Goal: Information Seeking & Learning: Understand process/instructions

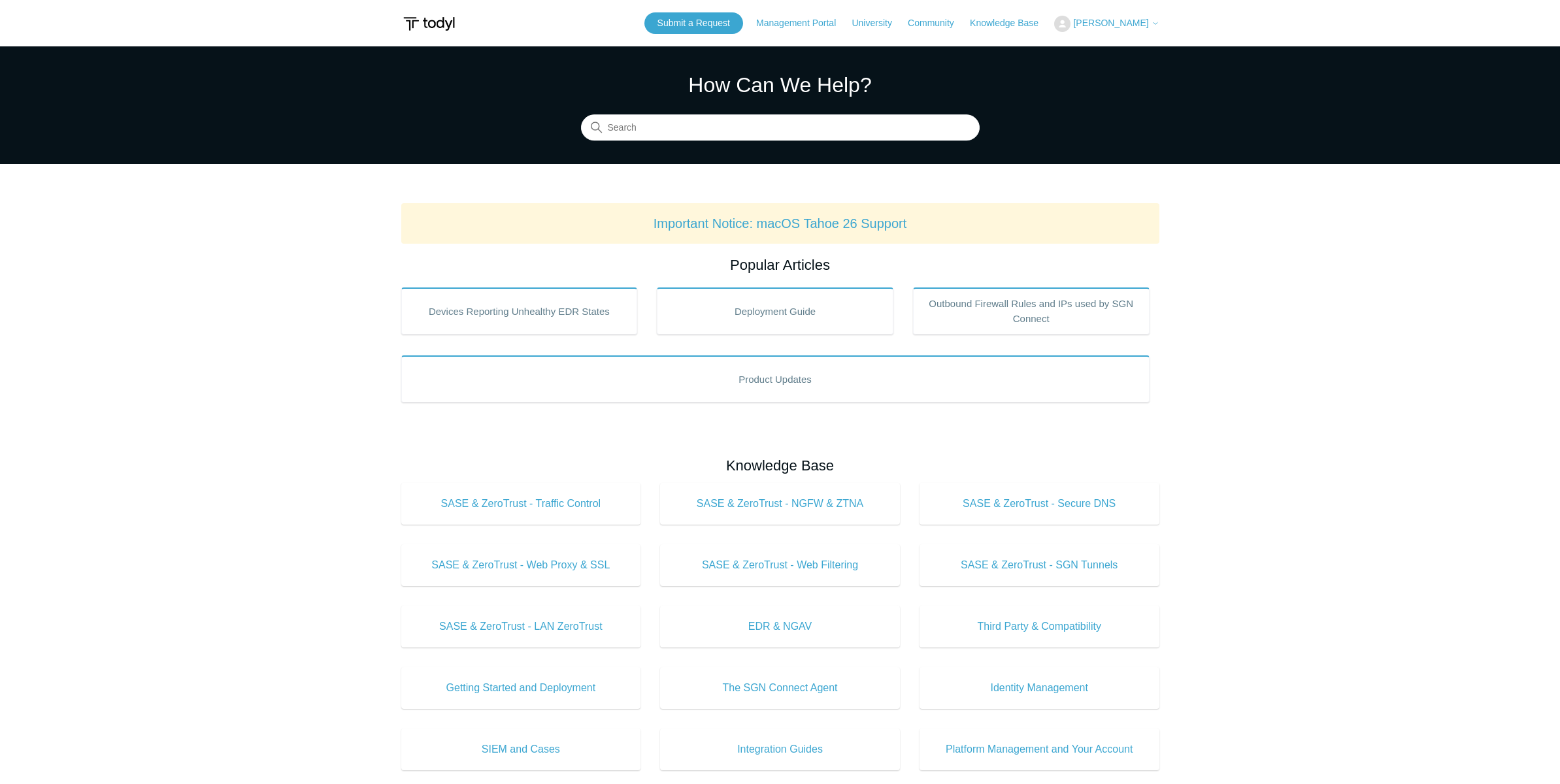
click at [695, 143] on section "How Can We Help? Search" at bounding box center [780, 105] width 1560 height 117
click at [694, 136] on input "Search" at bounding box center [780, 128] width 399 height 26
type input "saml"
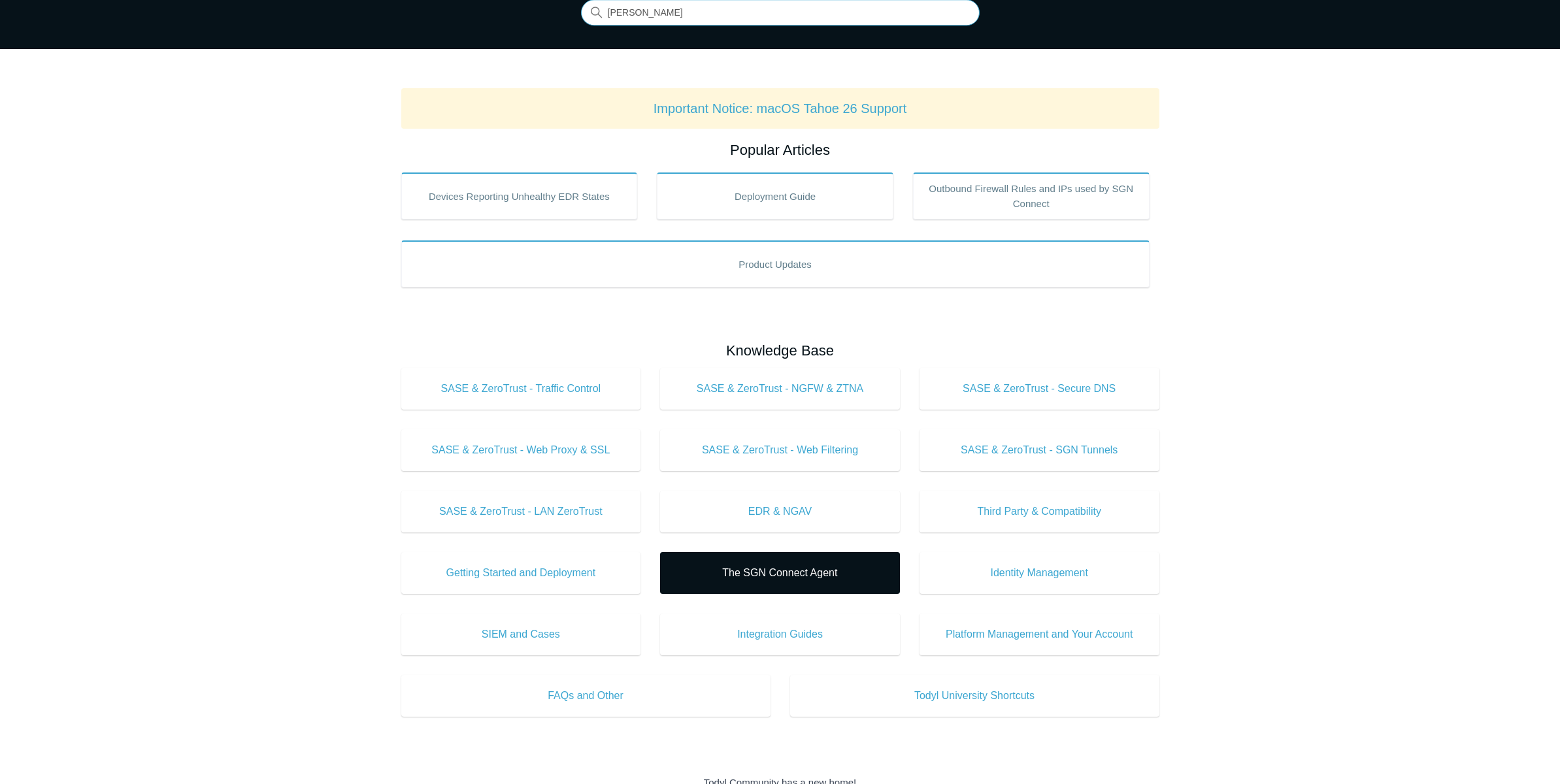
scroll to position [363, 0]
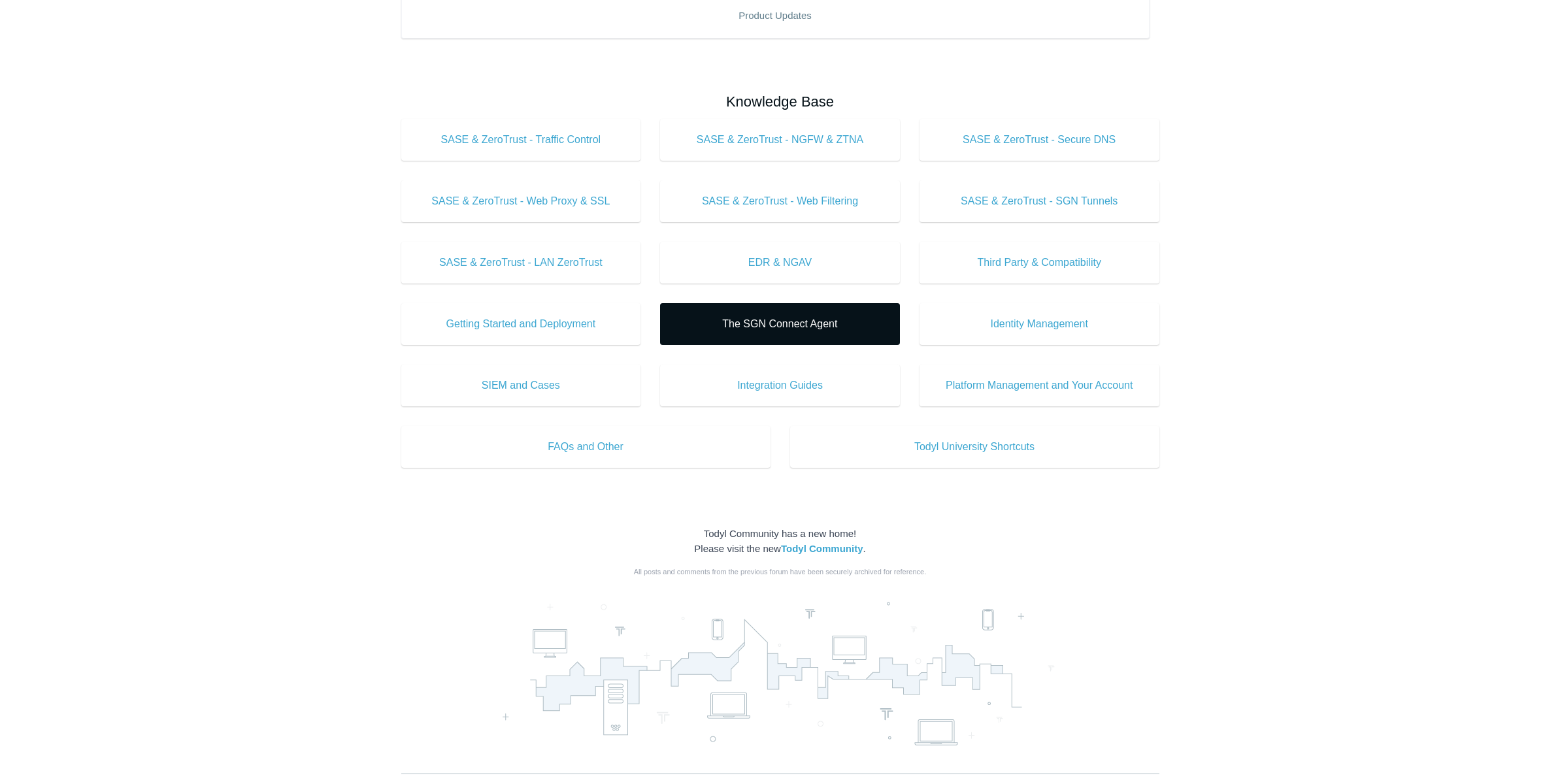
click at [842, 313] on link "The SGN Connect Agent" at bounding box center [780, 324] width 240 height 42
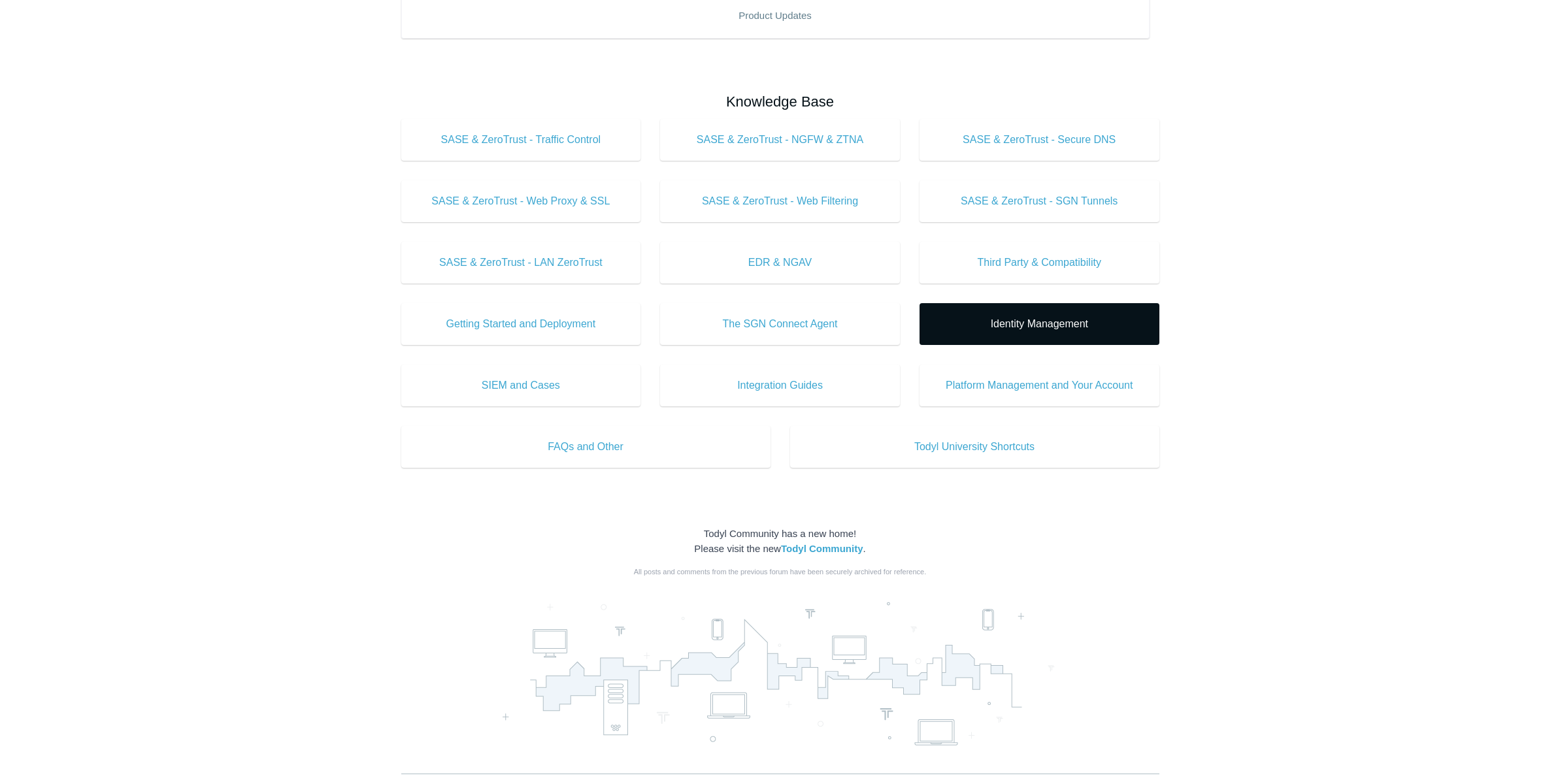
click at [1007, 311] on link "Identity Management" at bounding box center [1039, 324] width 240 height 42
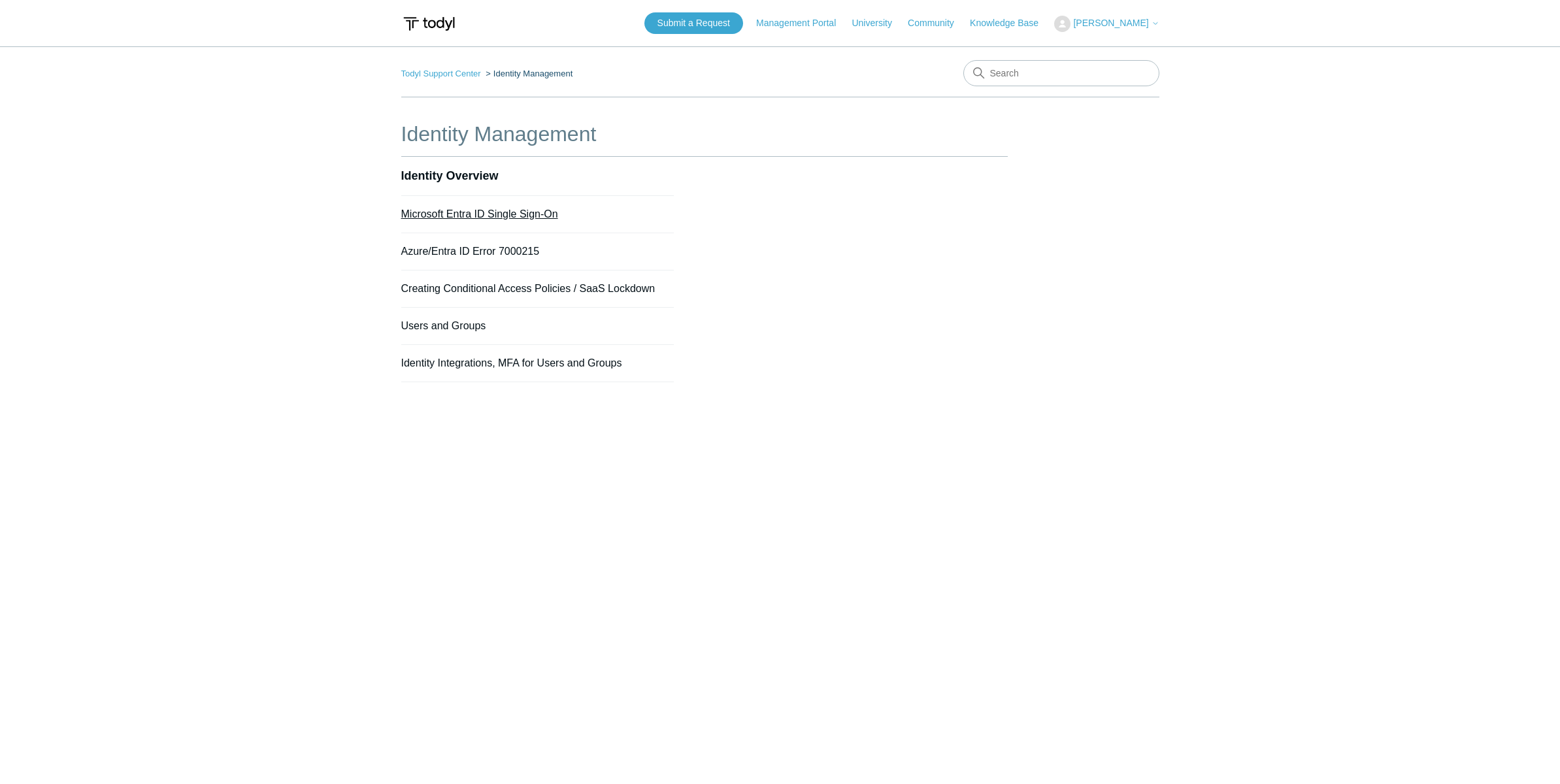
click at [512, 210] on link "Microsoft Entra ID Single Sign-On" at bounding box center [479, 214] width 157 height 11
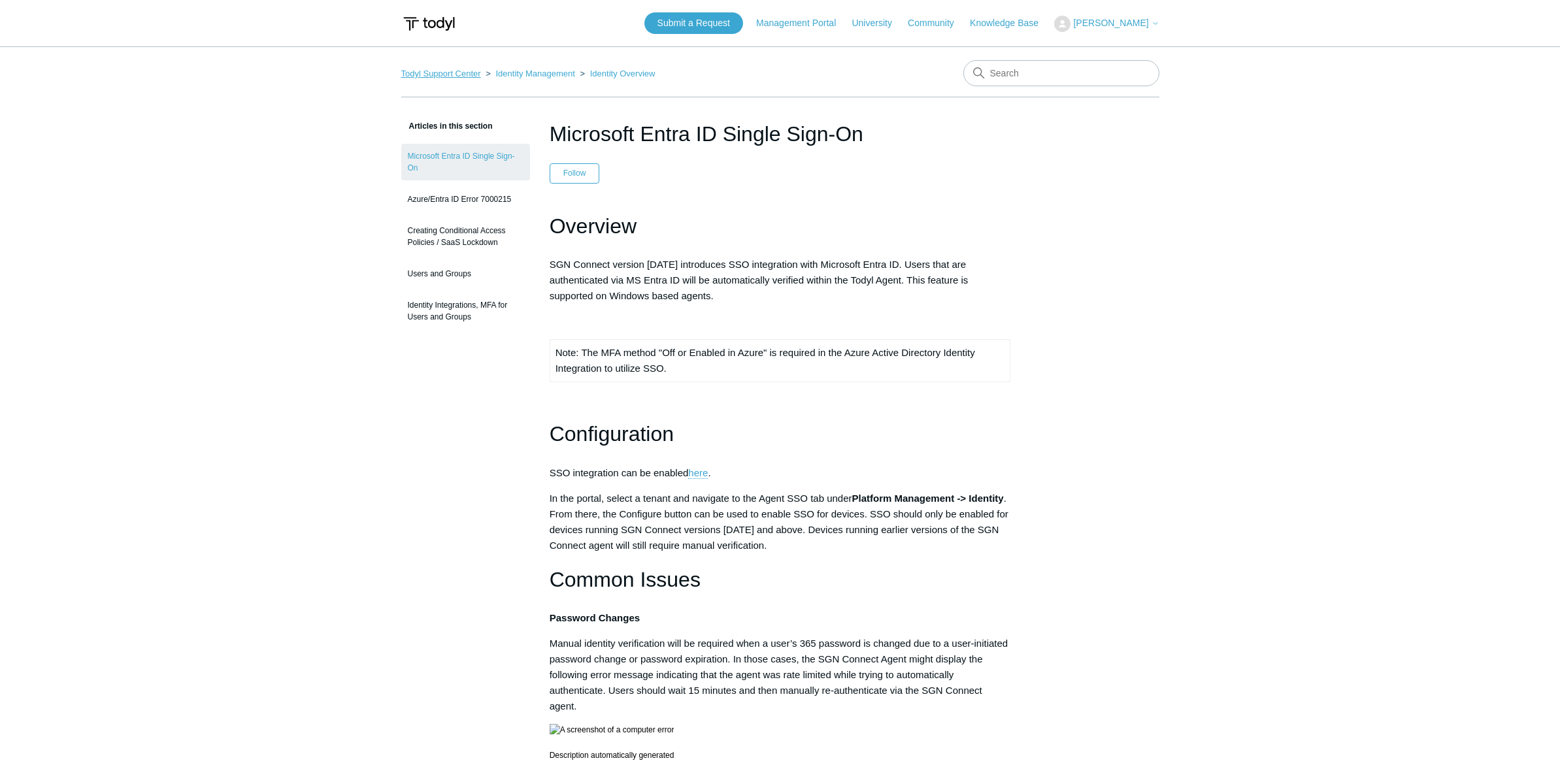
click at [454, 71] on link "Todyl Support Center" at bounding box center [441, 73] width 80 height 10
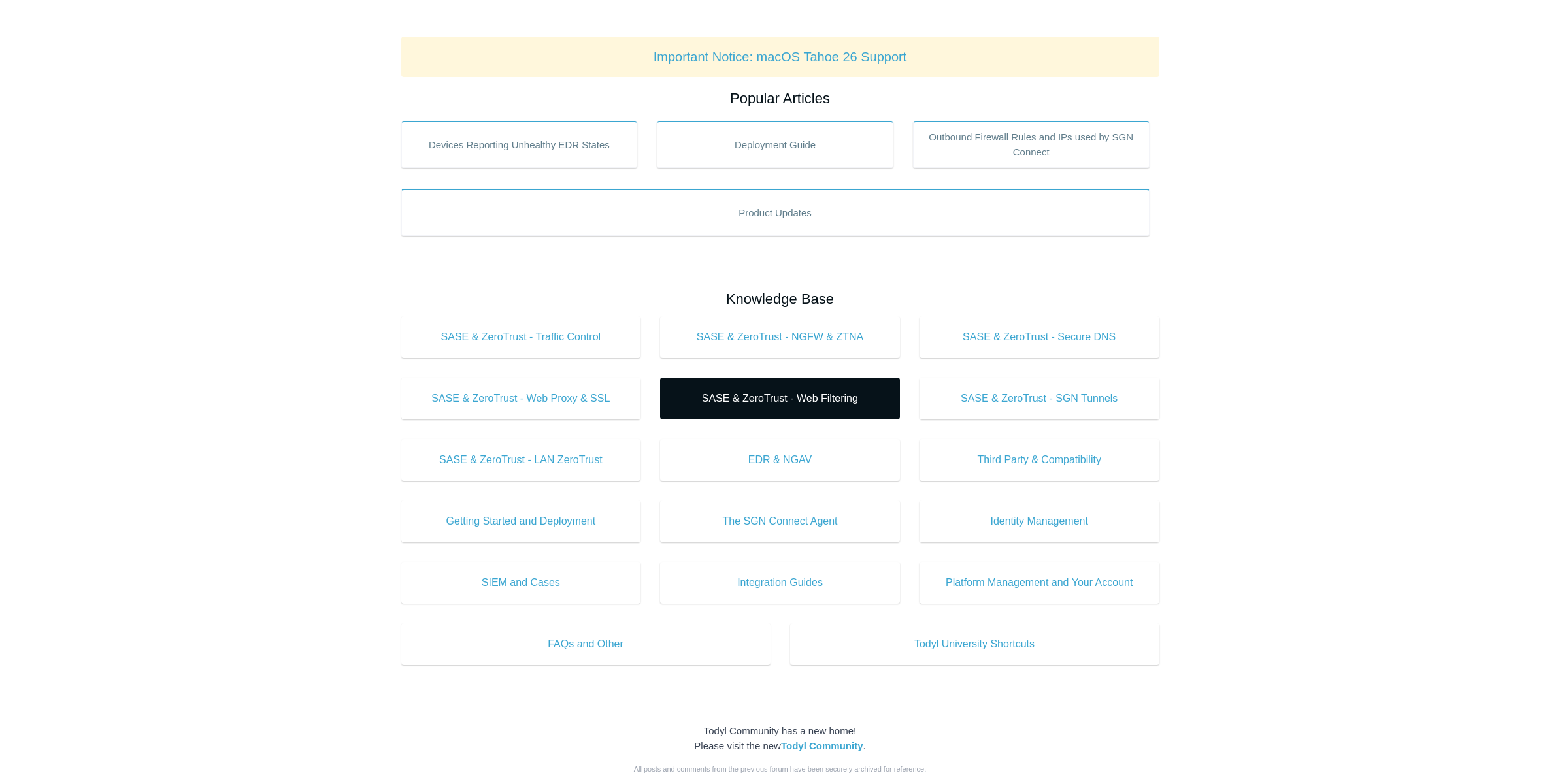
scroll to position [51, 0]
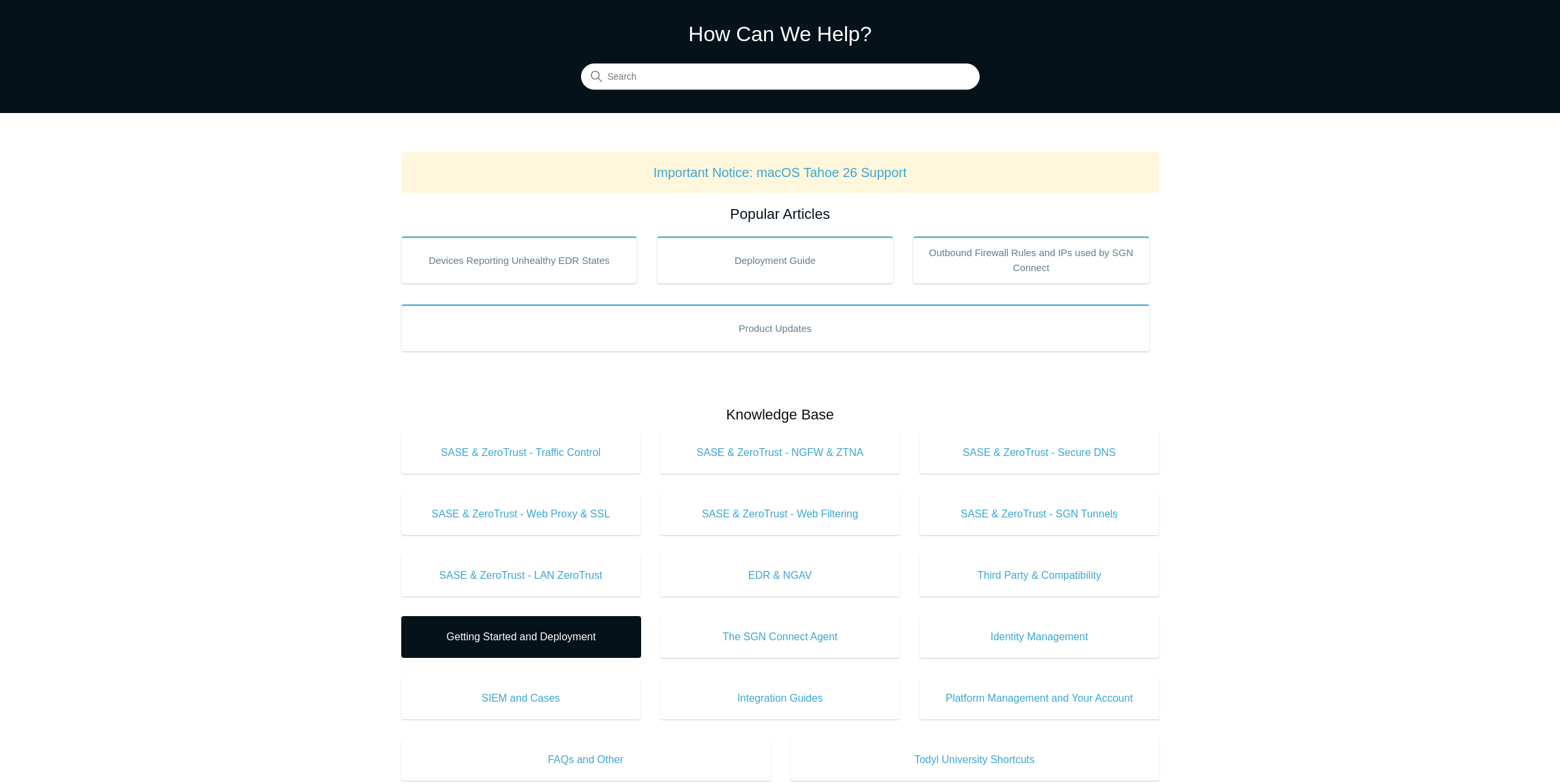
click at [543, 642] on span "Getting Started and Deployment" at bounding box center [521, 636] width 201 height 15
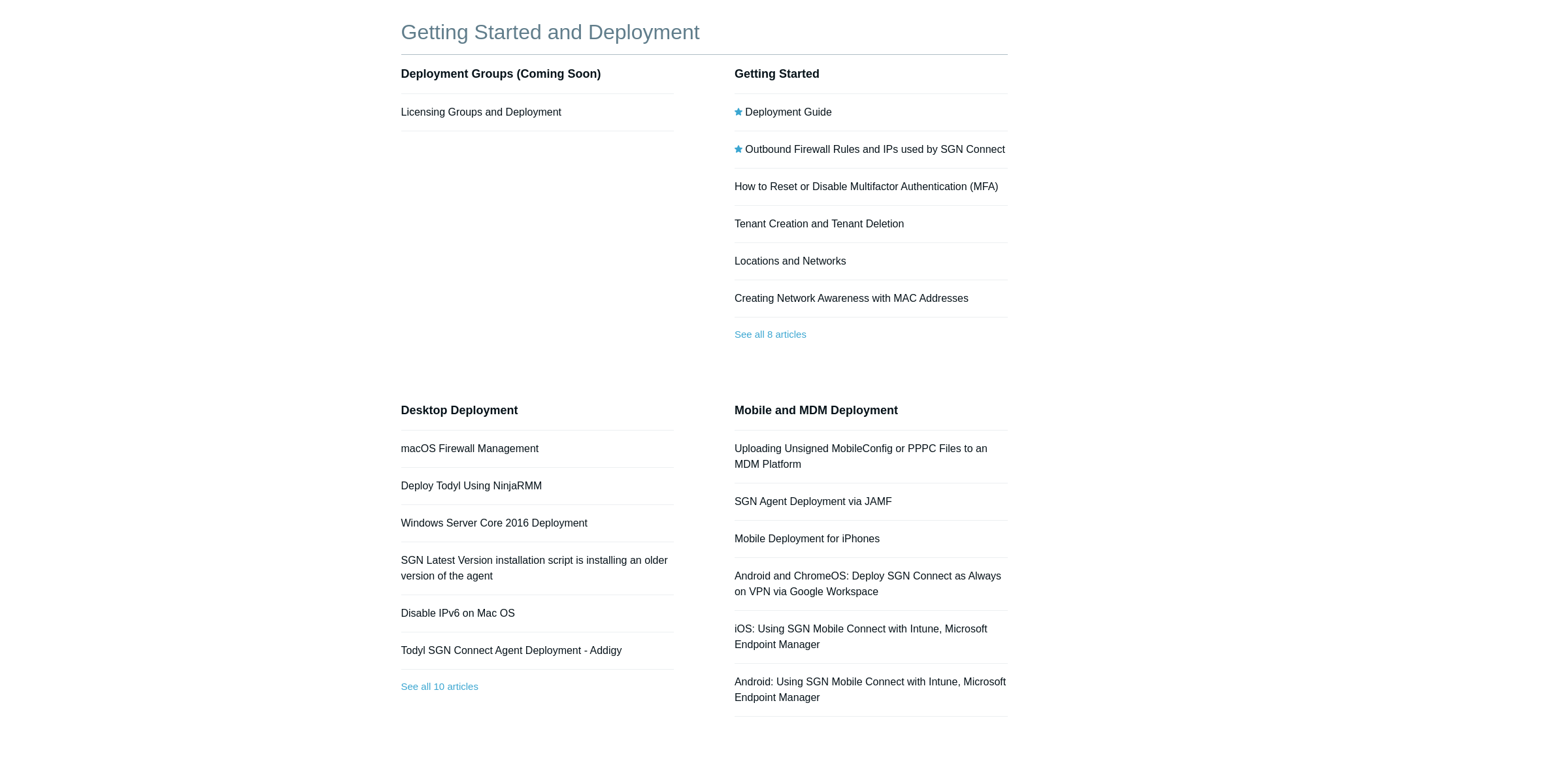
scroll to position [125, 0]
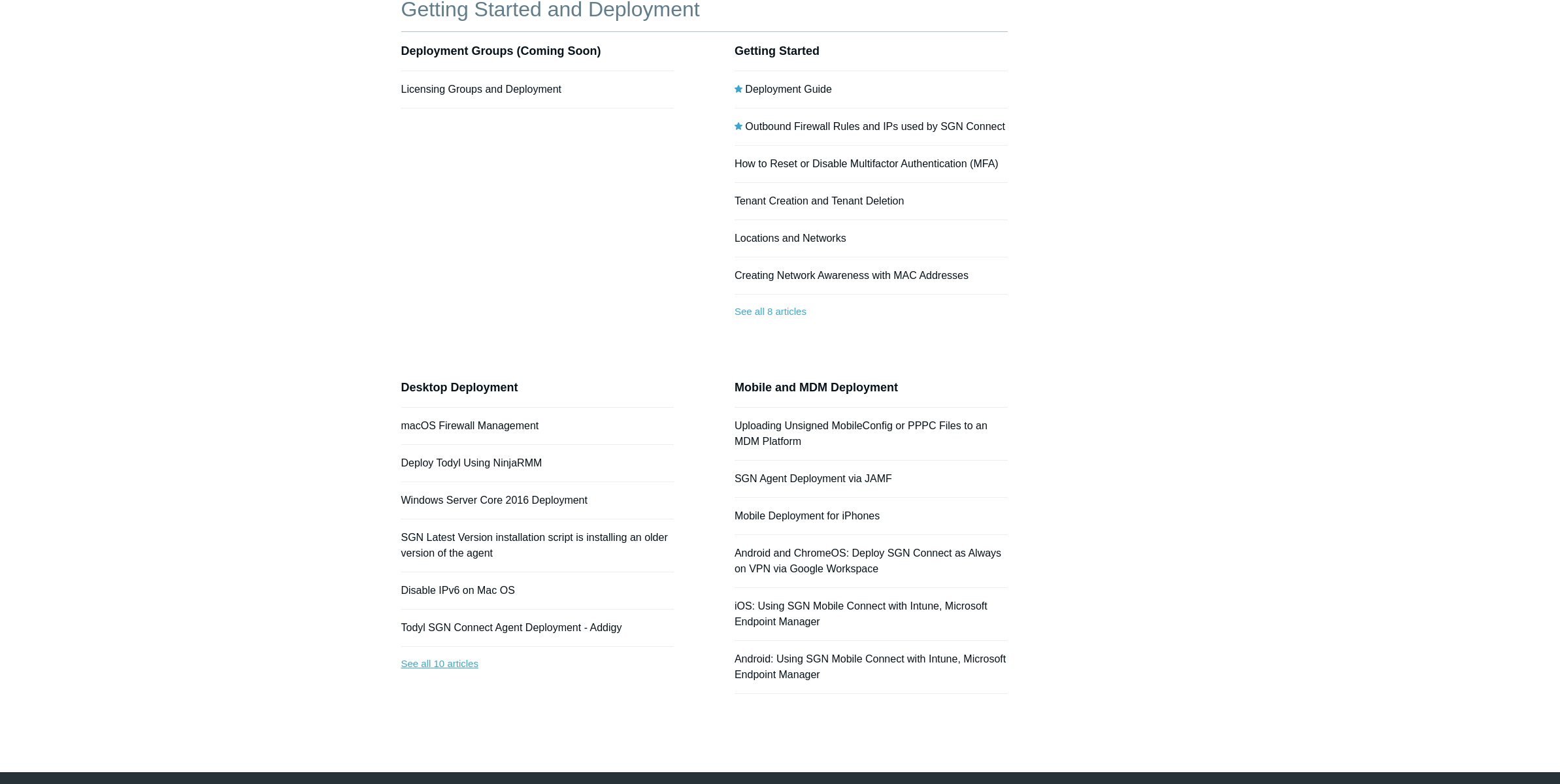
click at [433, 667] on link "See all 10 articles" at bounding box center [537, 663] width 273 height 34
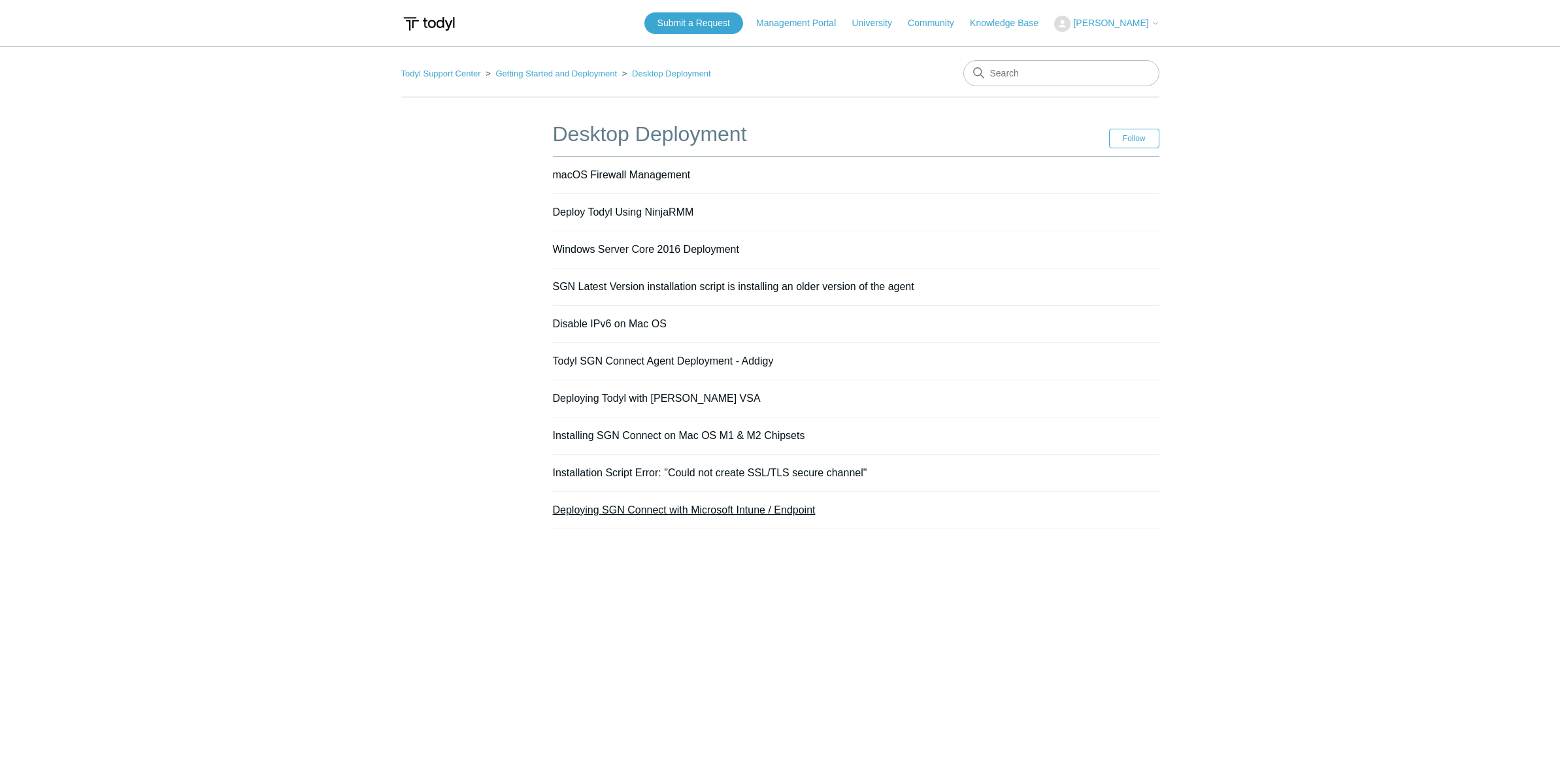
click at [647, 508] on link "Deploying SGN Connect with Microsoft Intune / Endpoint" at bounding box center [684, 510] width 263 height 11
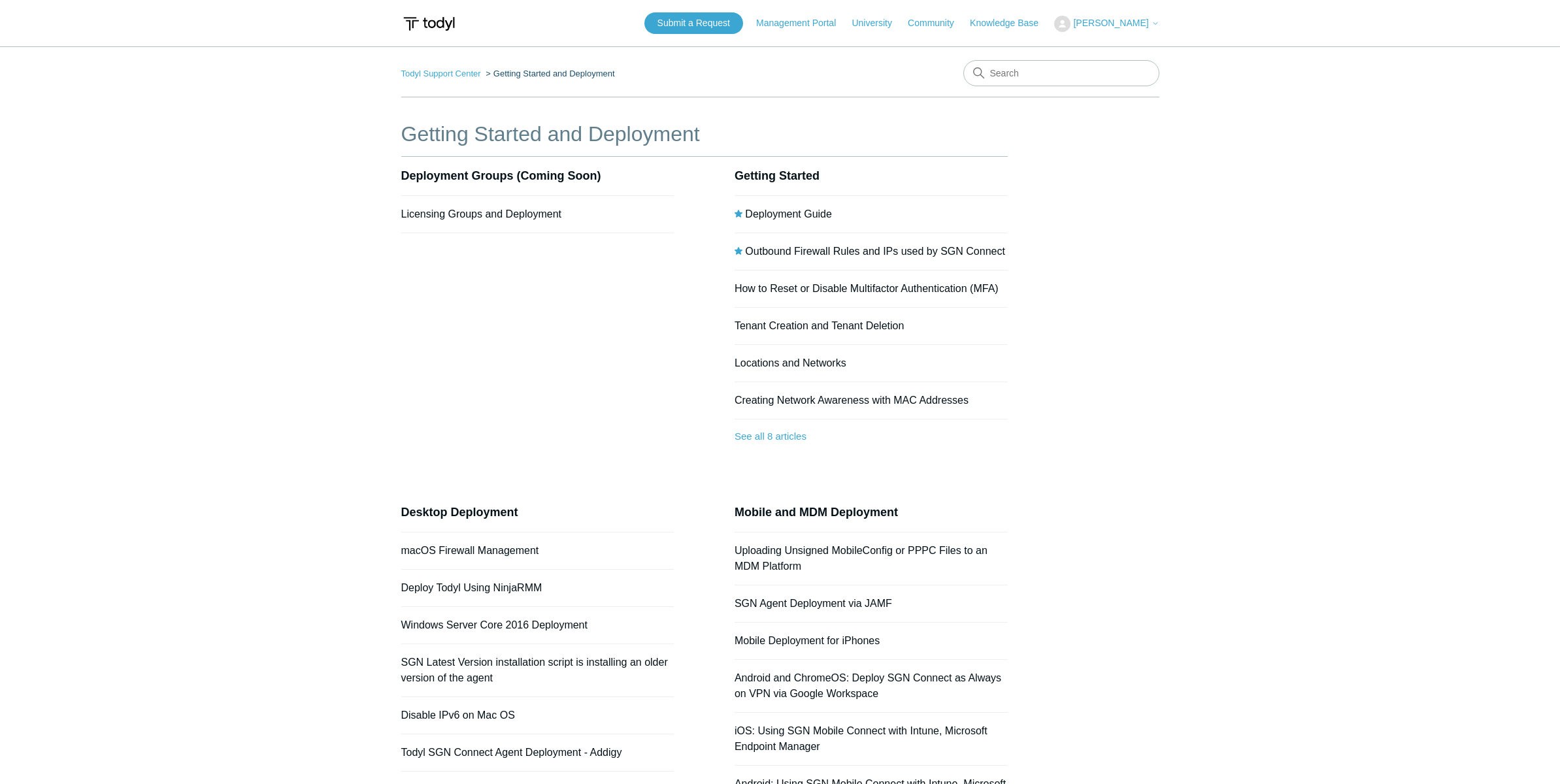
scroll to position [125, 0]
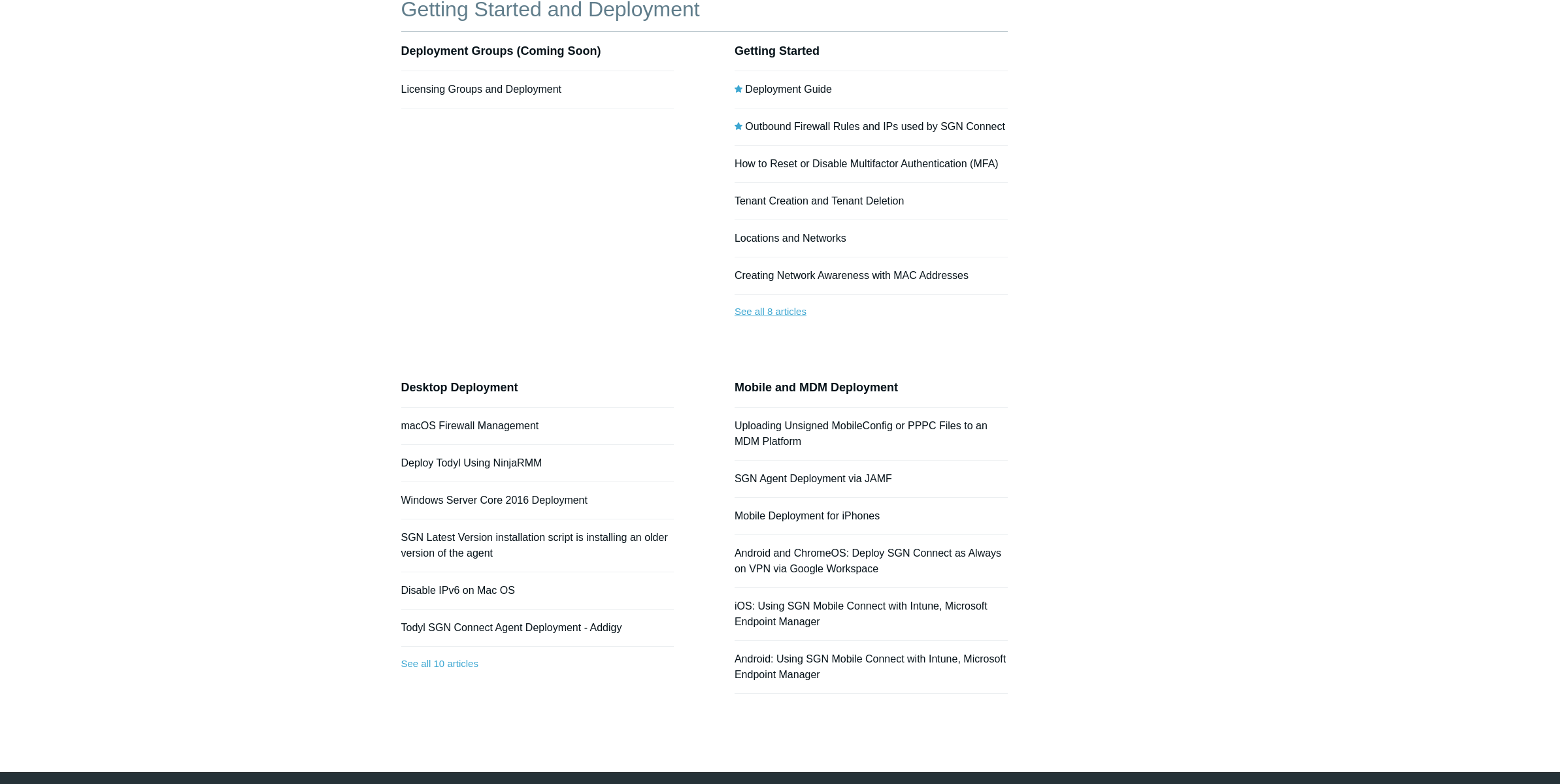
click at [773, 311] on link "See all 8 articles" at bounding box center [871, 311] width 273 height 34
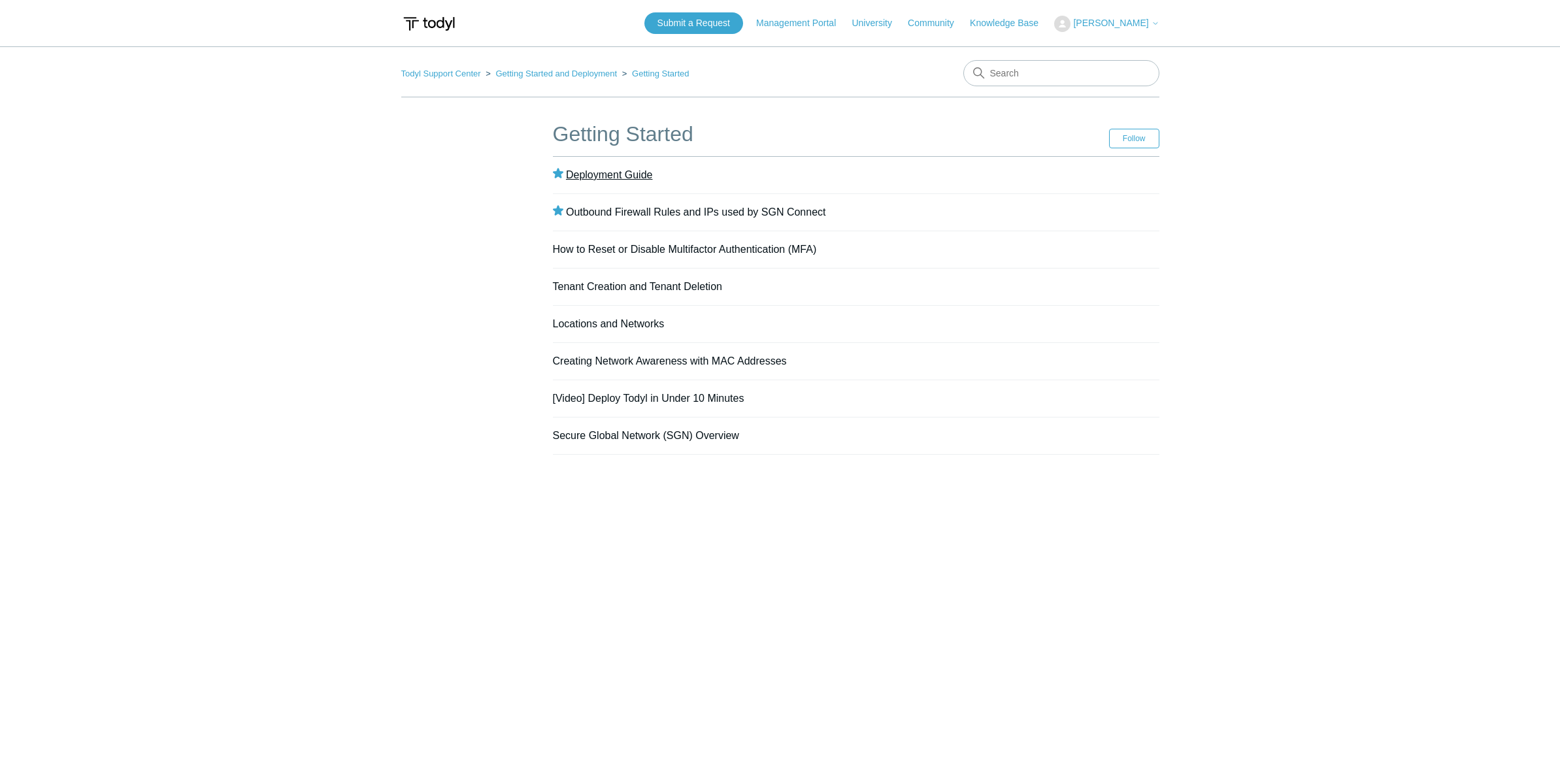
click at [613, 176] on link "Deployment Guide" at bounding box center [609, 175] width 87 height 11
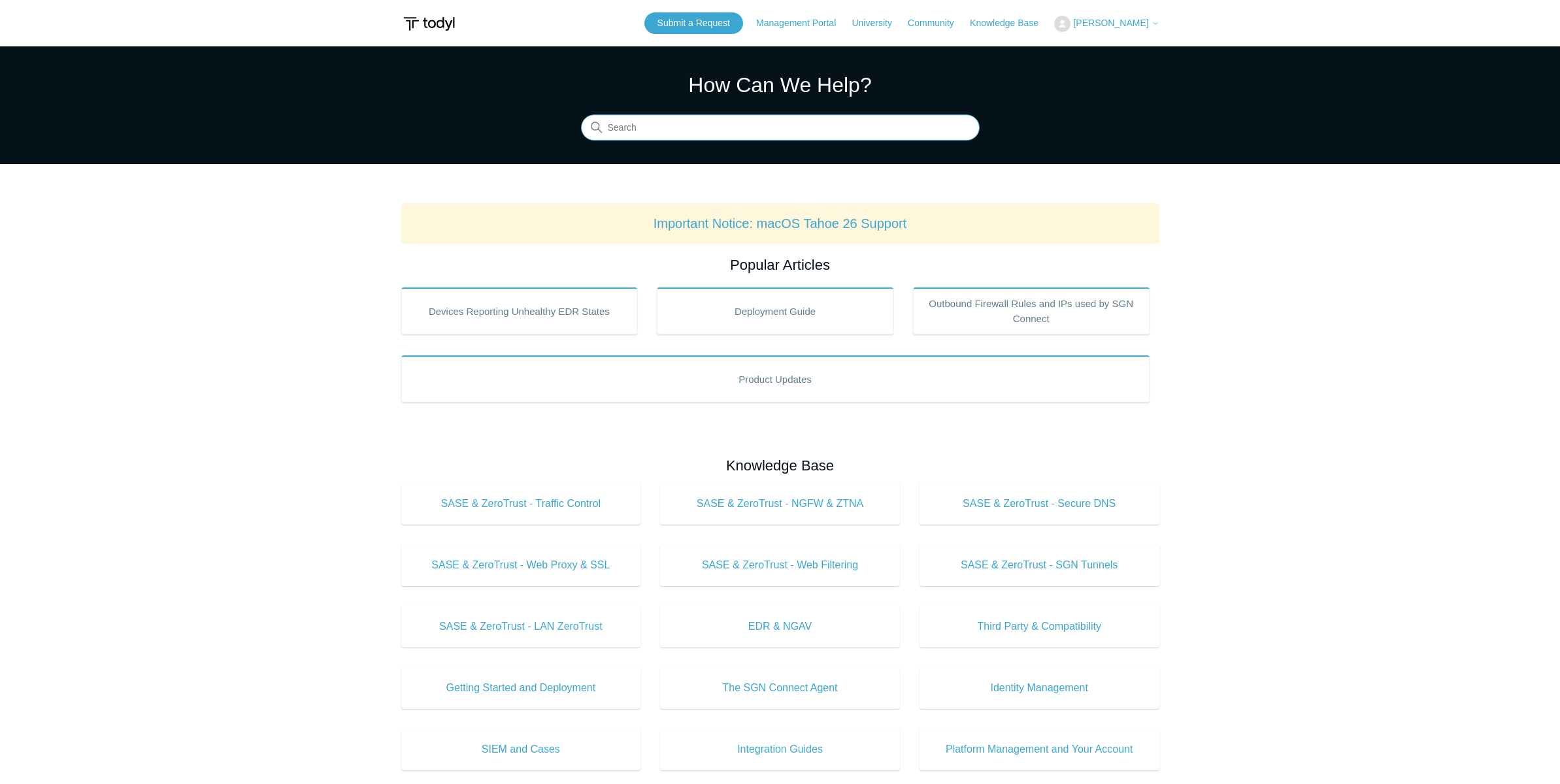
click at [661, 130] on input "Search" at bounding box center [780, 128] width 399 height 26
type input "setup entra id sso"
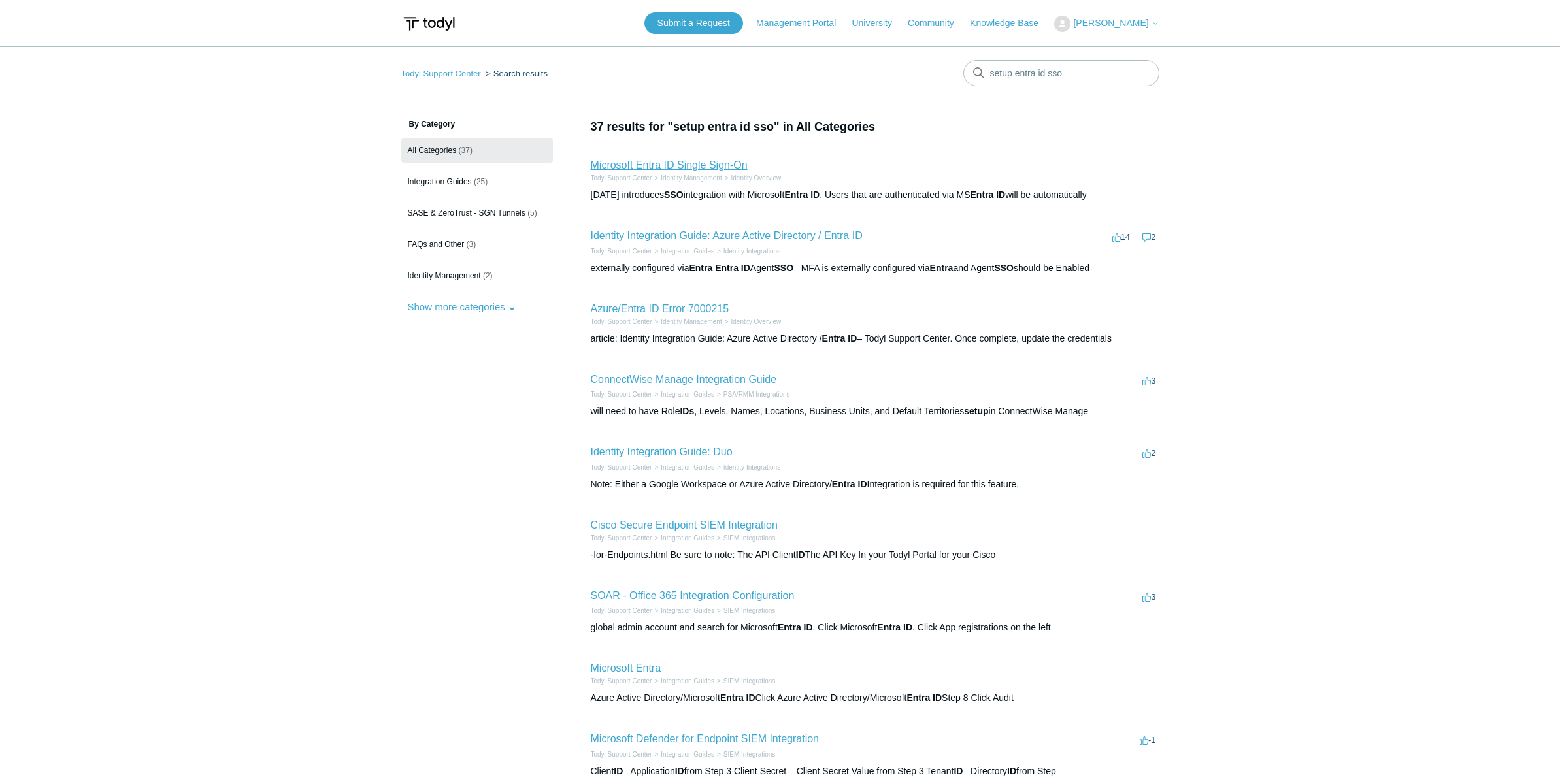
click at [672, 163] on link "Microsoft Entra ID Single Sign-On" at bounding box center [669, 165] width 157 height 11
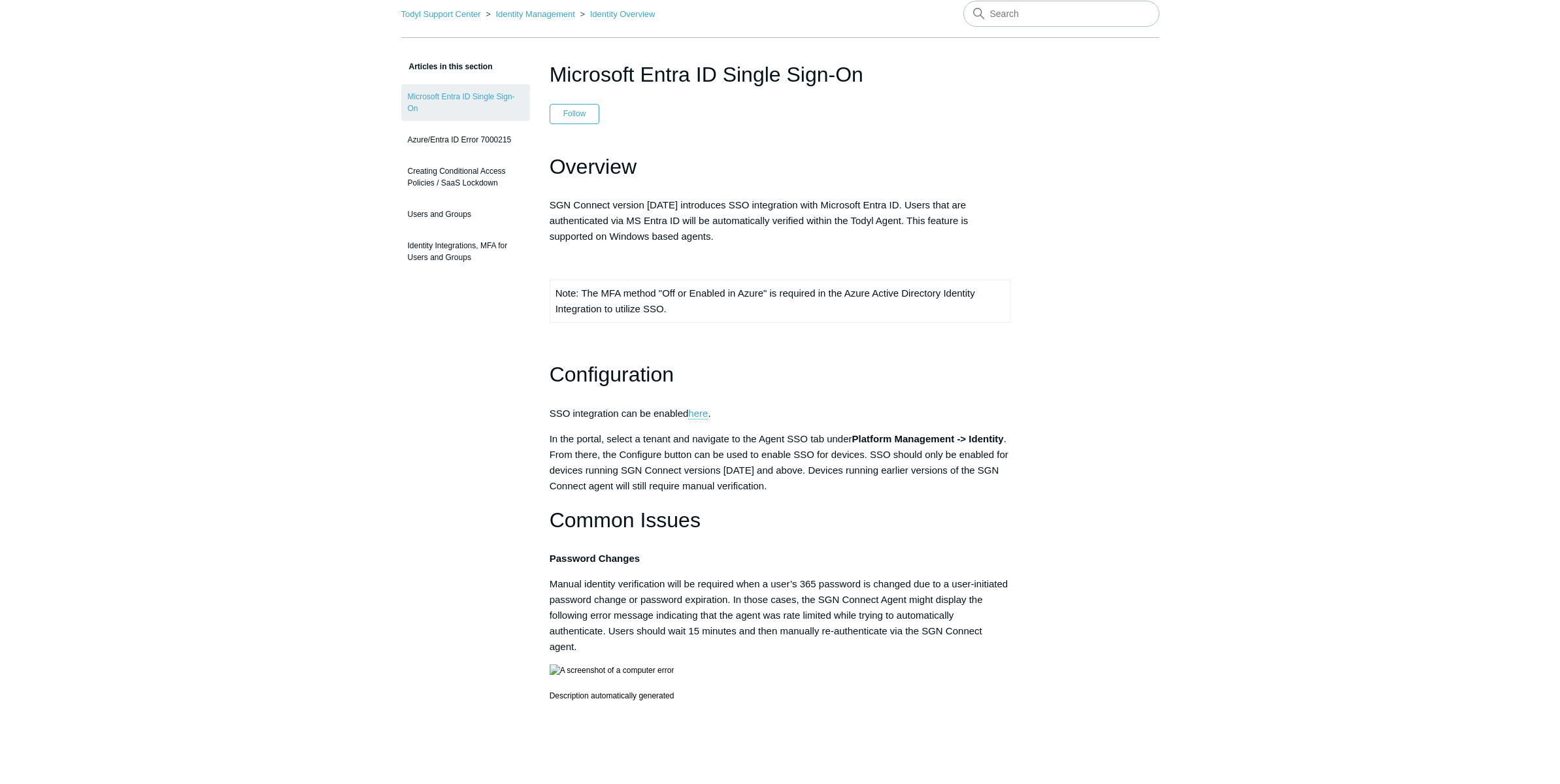
scroll to position [165, 0]
